Goal: Check status

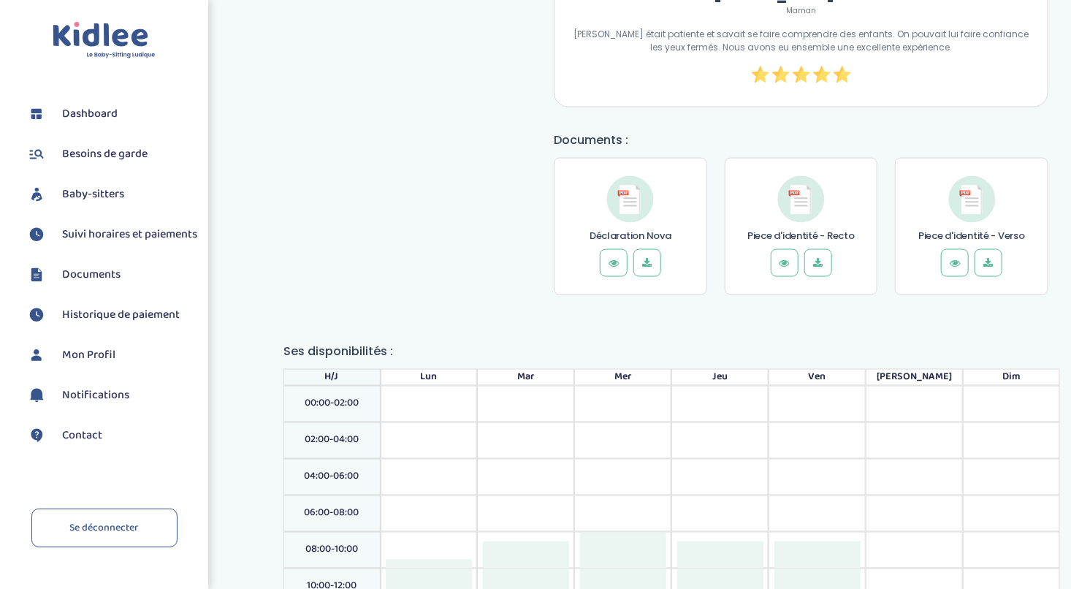
click at [94, 148] on span "Besoins de garde" at bounding box center [104, 154] width 85 height 18
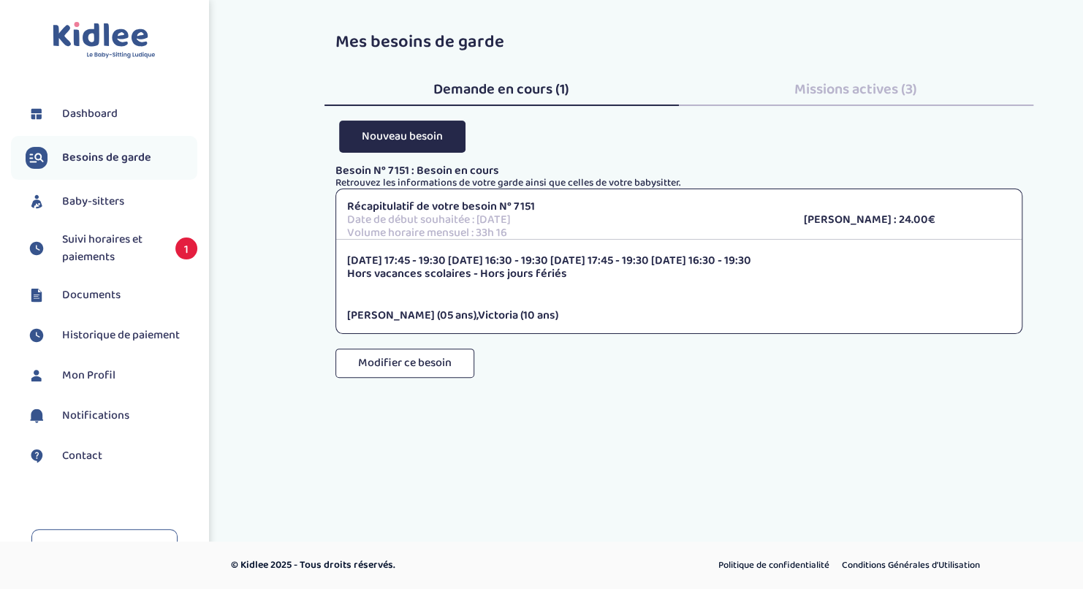
click at [94, 248] on span "Suivi horaires et paiements" at bounding box center [111, 248] width 99 height 35
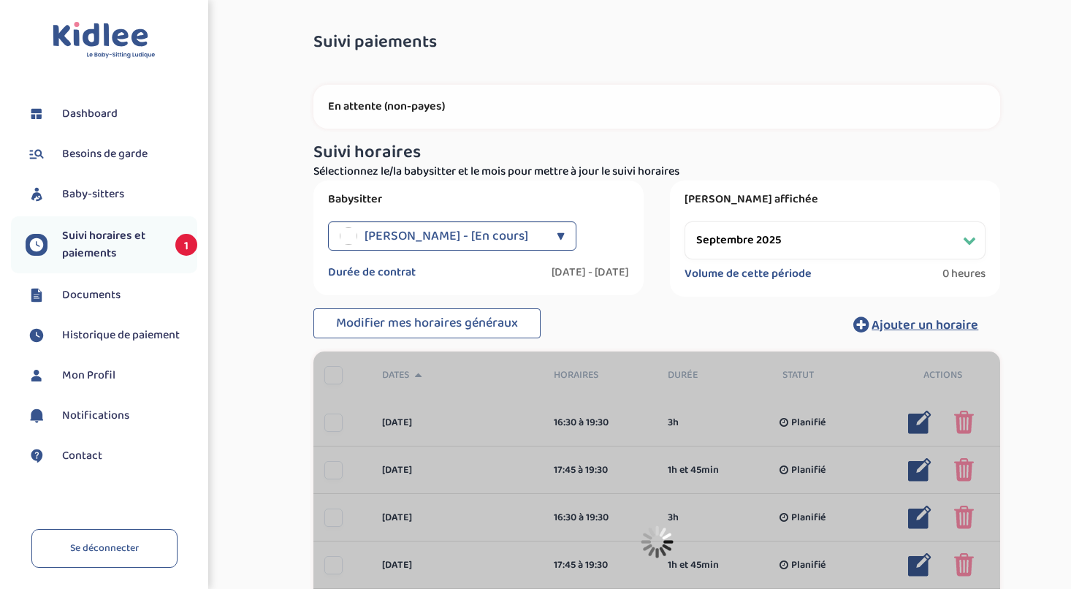
select select "septembre 2025"
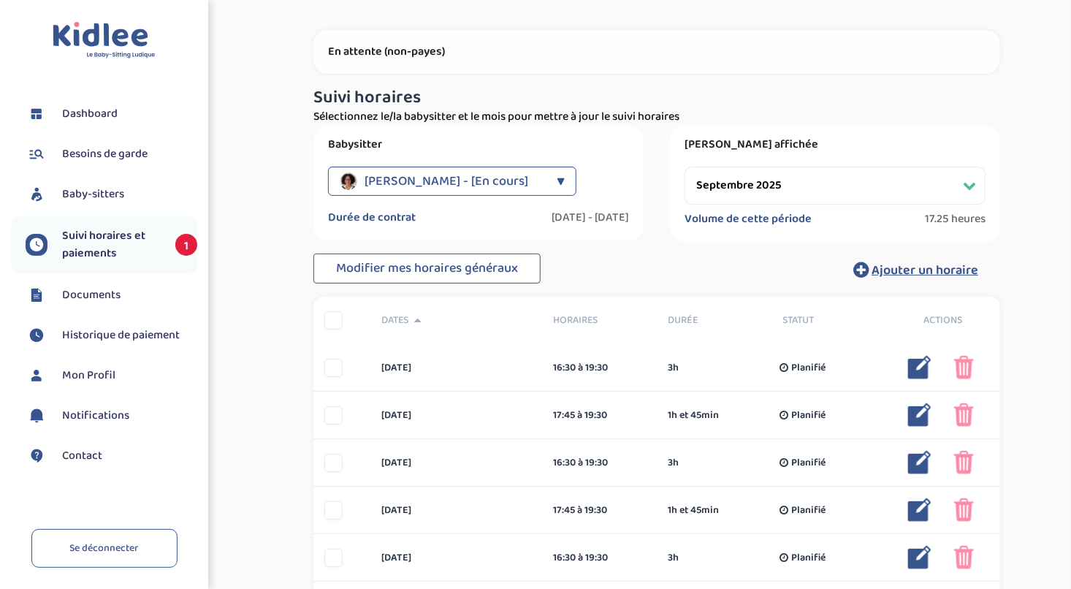
scroll to position [56, 0]
click at [83, 284] on link "Documents" at bounding box center [112, 295] width 172 height 22
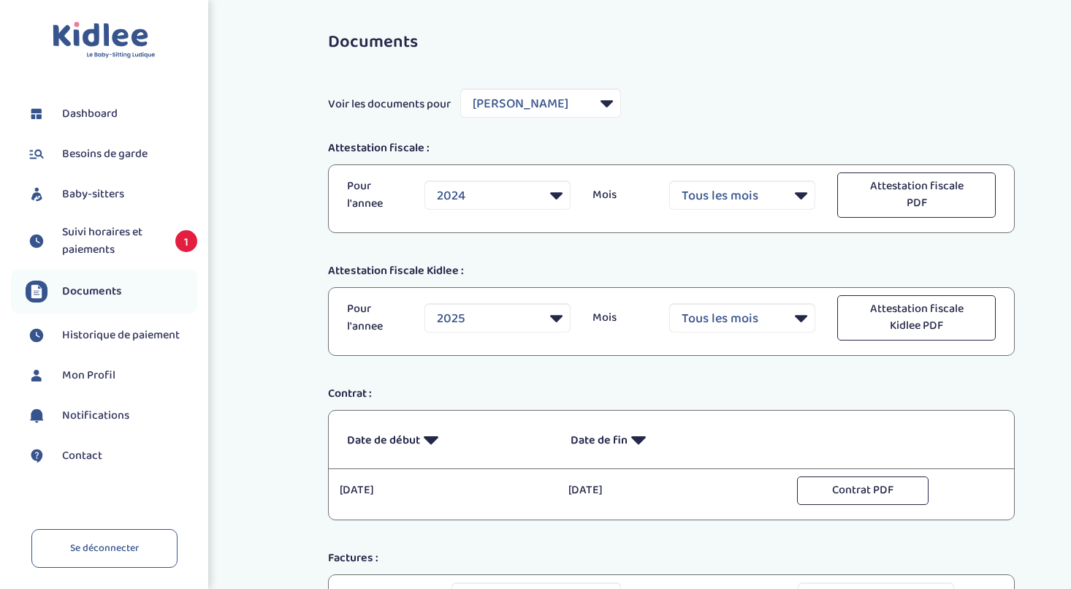
select select "35181"
select select "2024"
click at [88, 255] on span "Suivi horaires et paiements" at bounding box center [111, 241] width 99 height 35
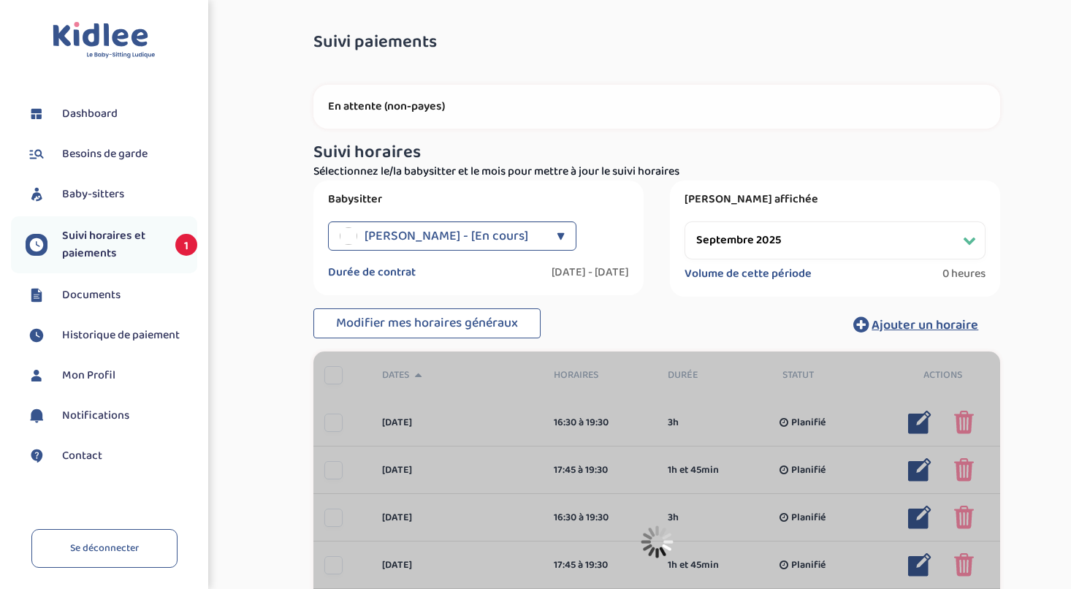
select select "septembre 2025"
